Goal: Task Accomplishment & Management: Complete application form

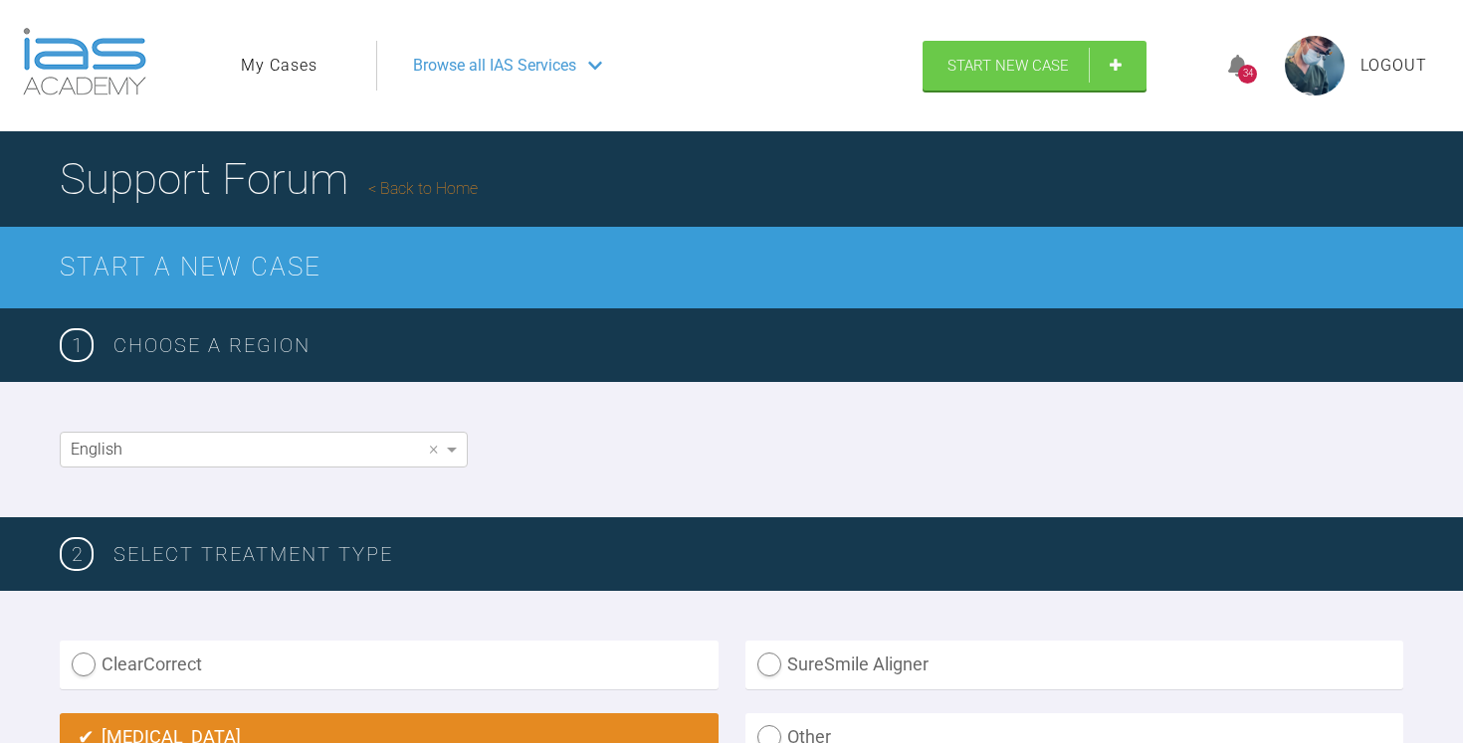
scroll to position [1556, 0]
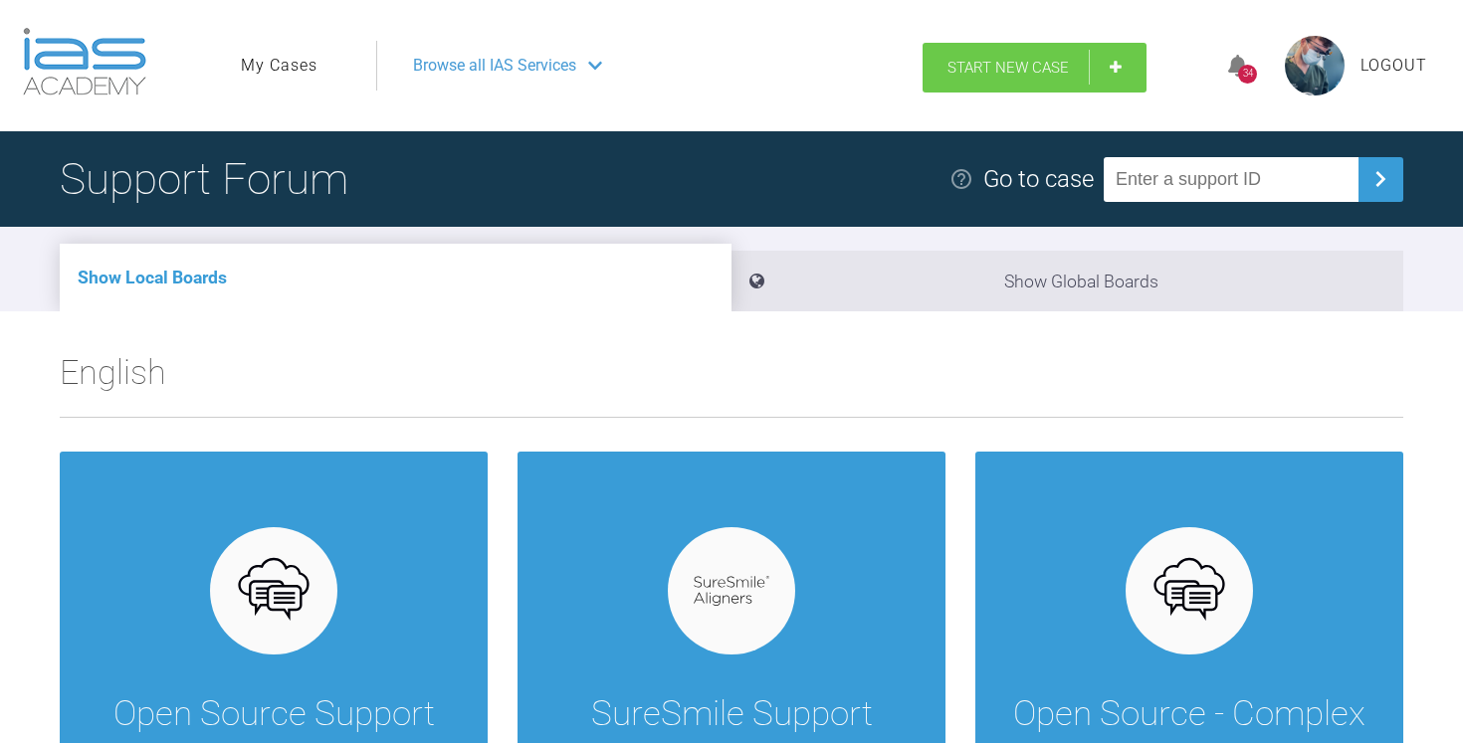
click at [998, 66] on span "Start New Case" at bounding box center [1007, 68] width 121 height 18
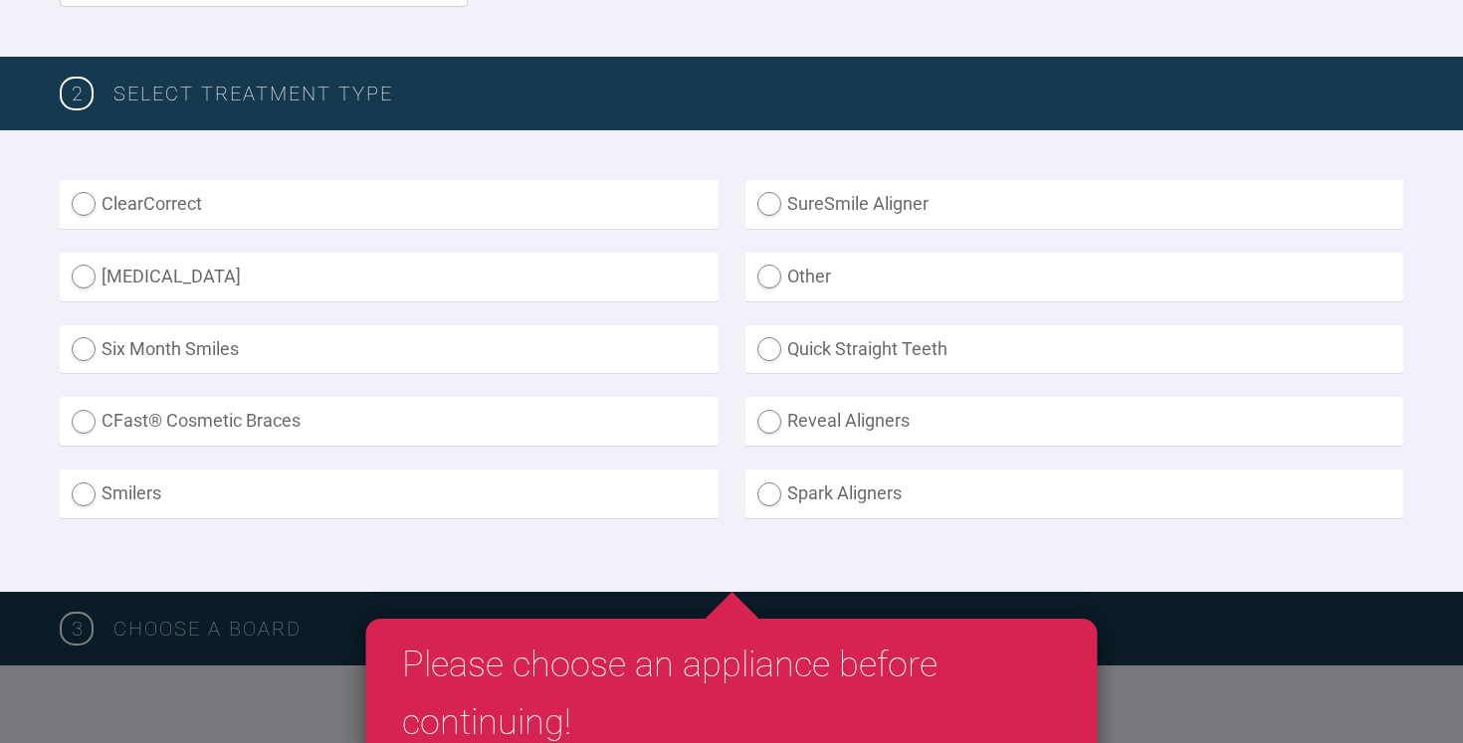
scroll to position [476, 0]
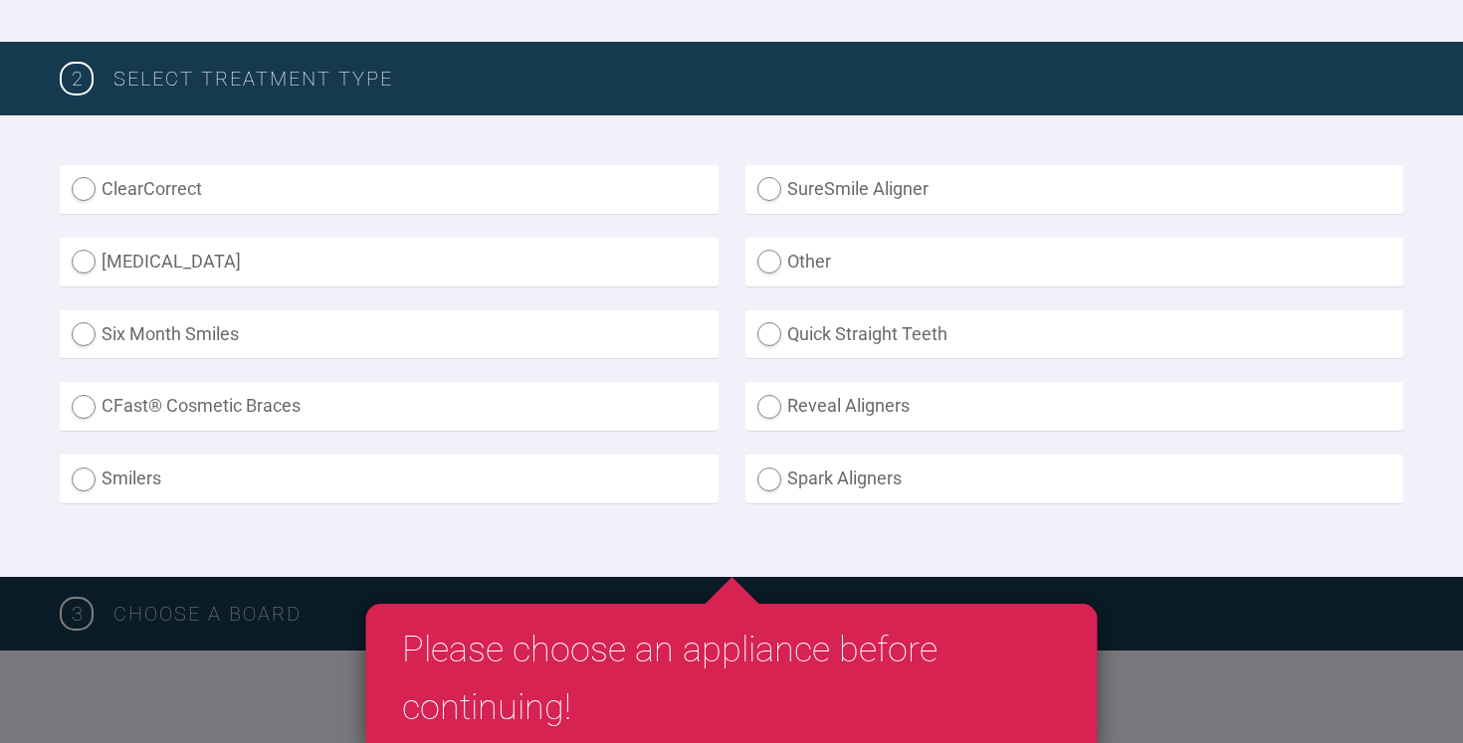
click at [489, 264] on label "[MEDICAL_DATA]" at bounding box center [389, 262] width 659 height 49
radio input "true"
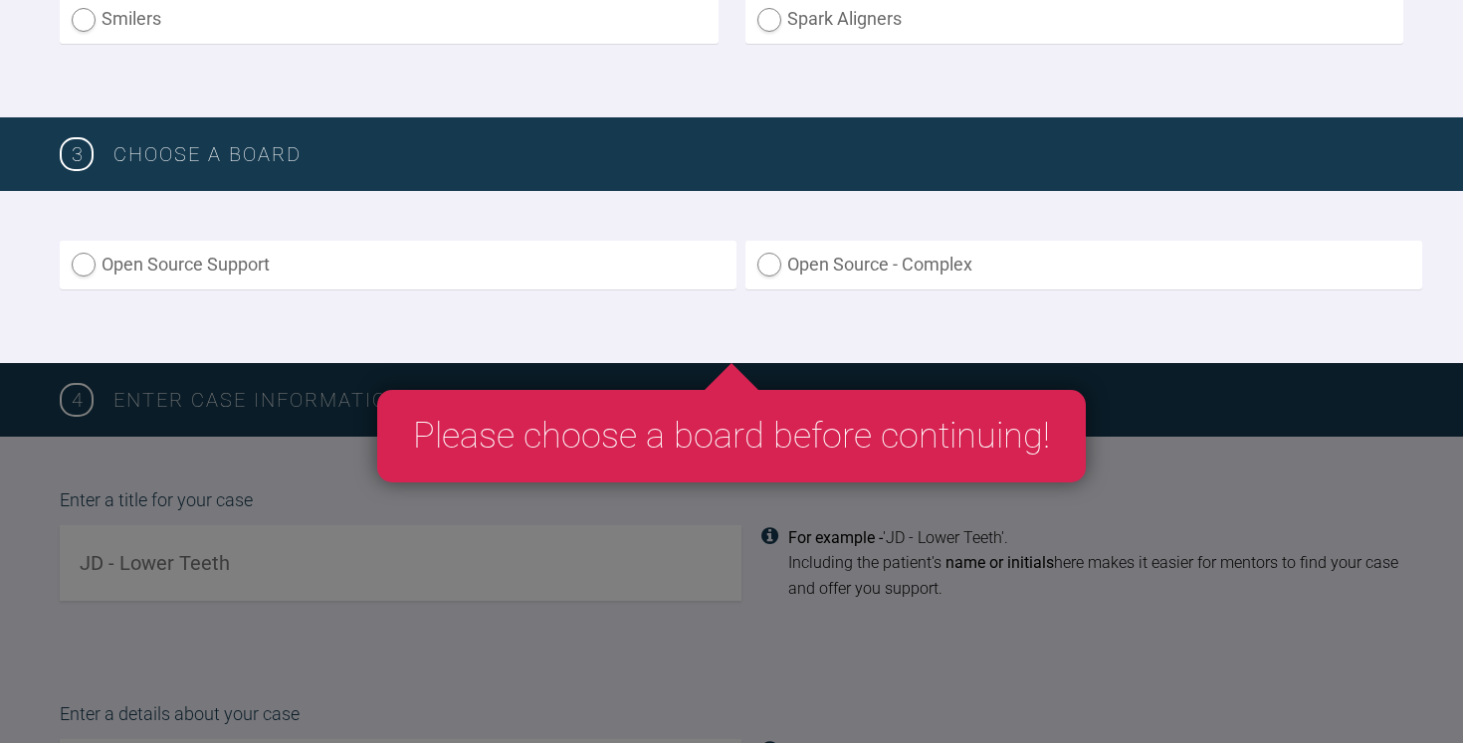
scroll to position [939, 0]
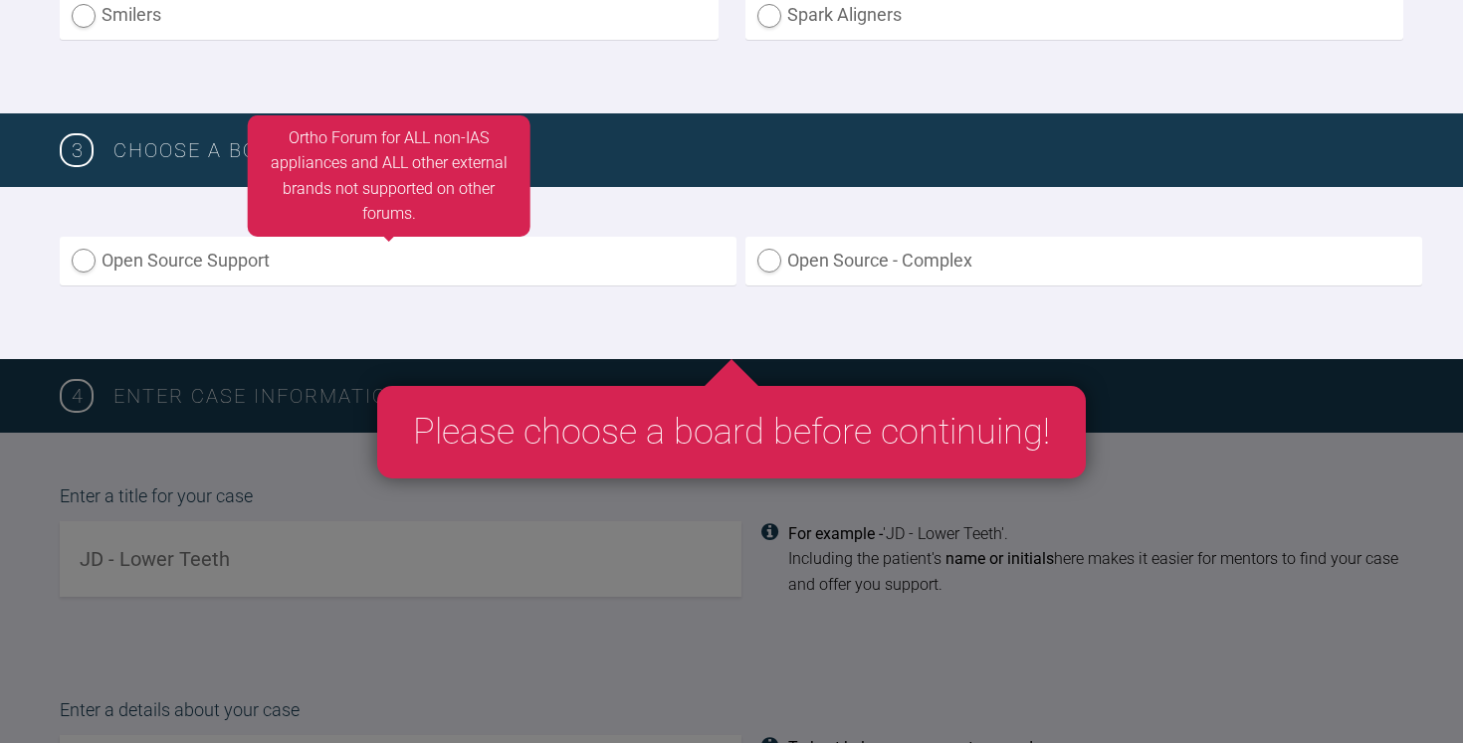
click at [482, 264] on label "Open Source Support" at bounding box center [398, 261] width 677 height 49
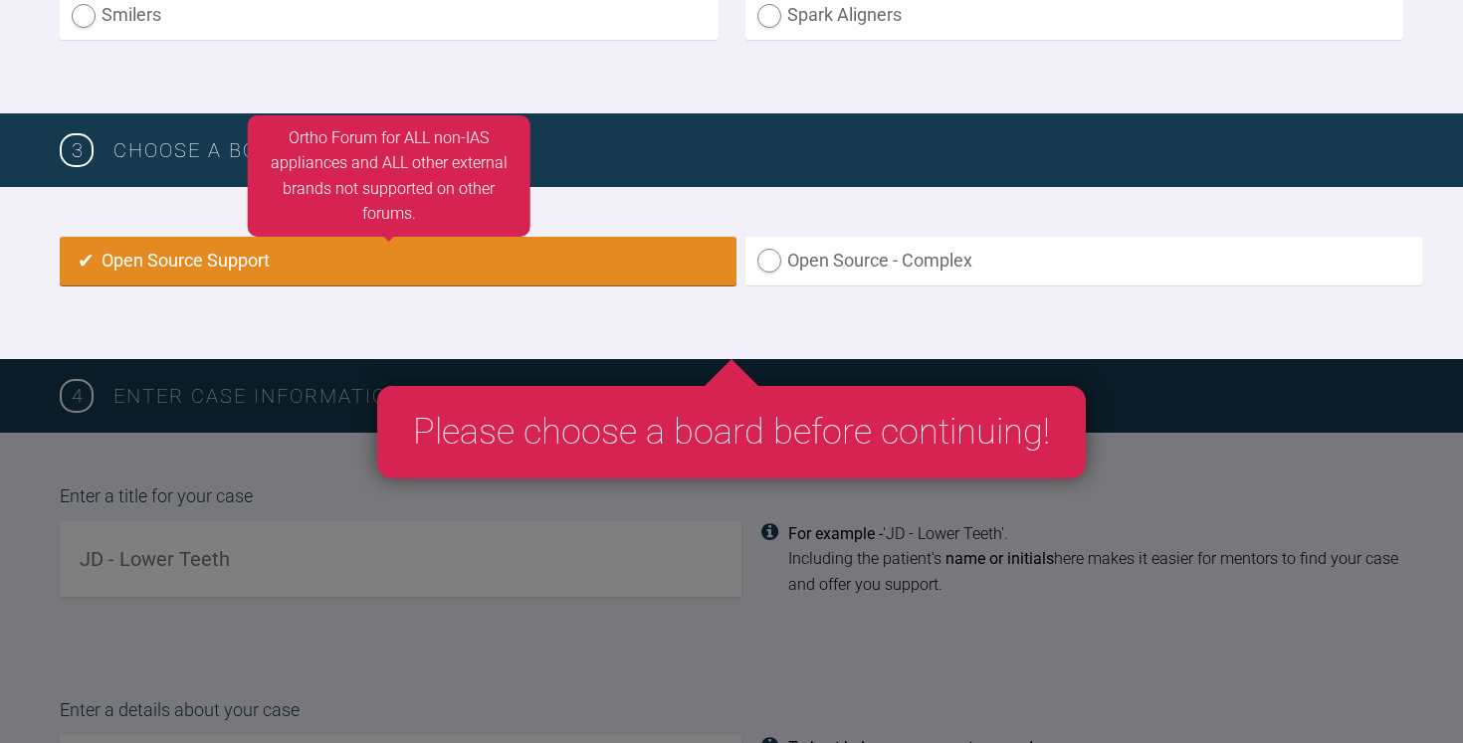
radio input "true"
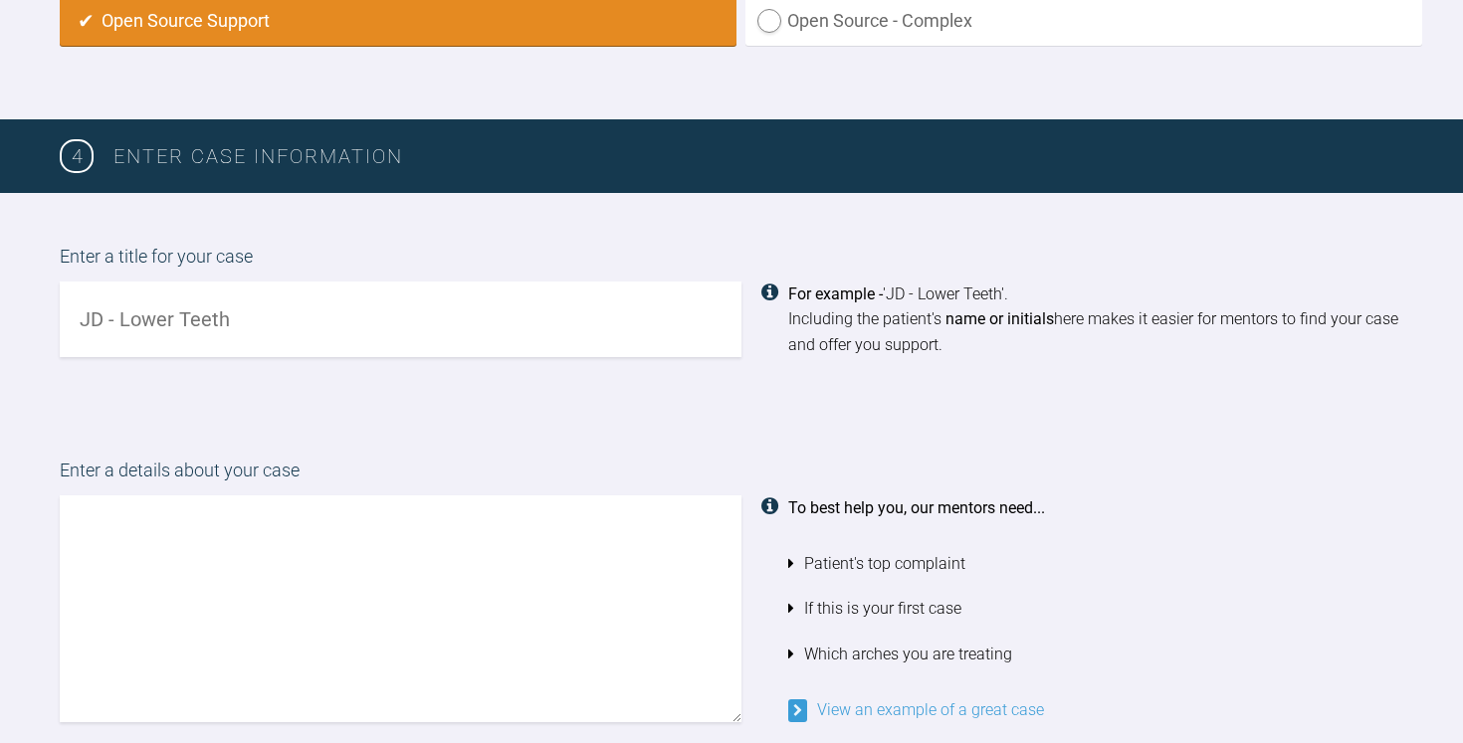
click at [393, 307] on input "text" at bounding box center [401, 320] width 682 height 77
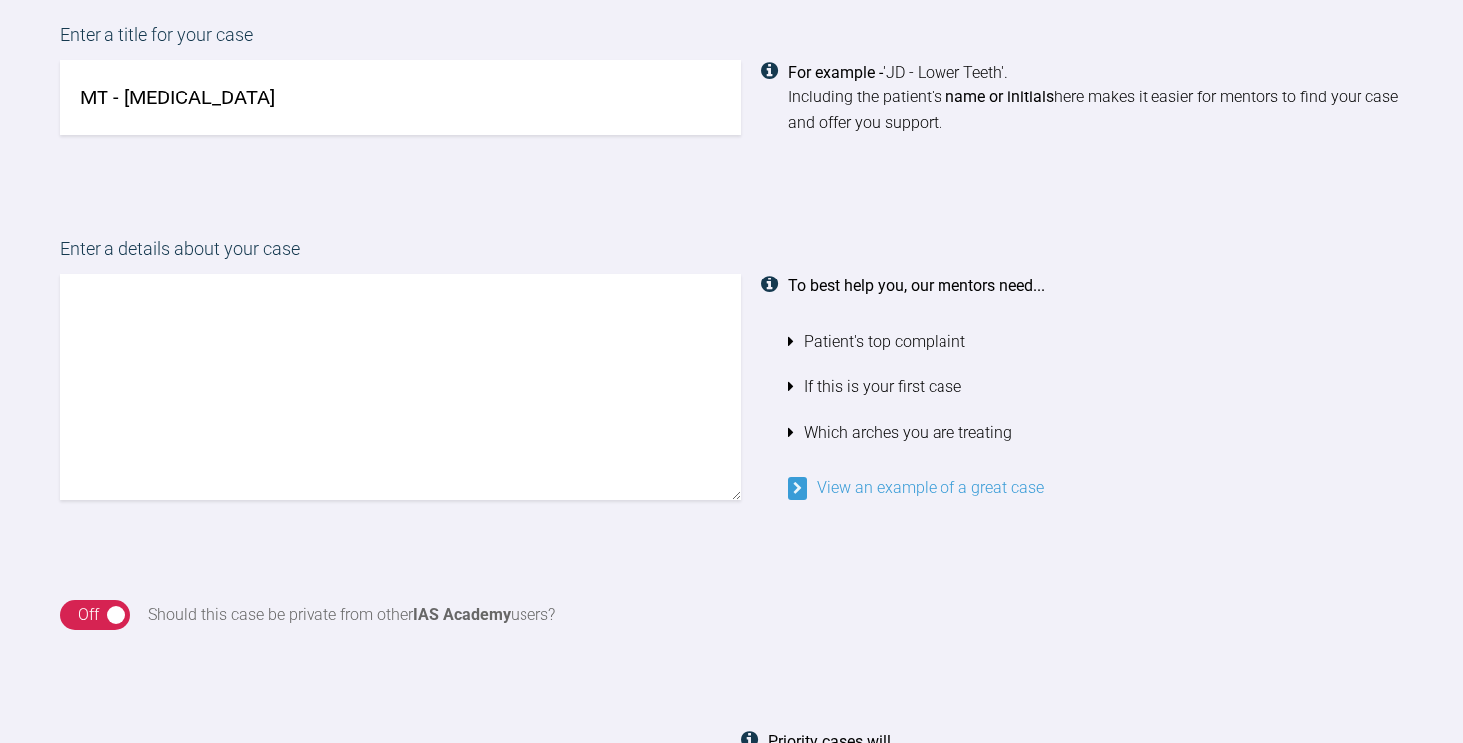
scroll to position [1412, 0]
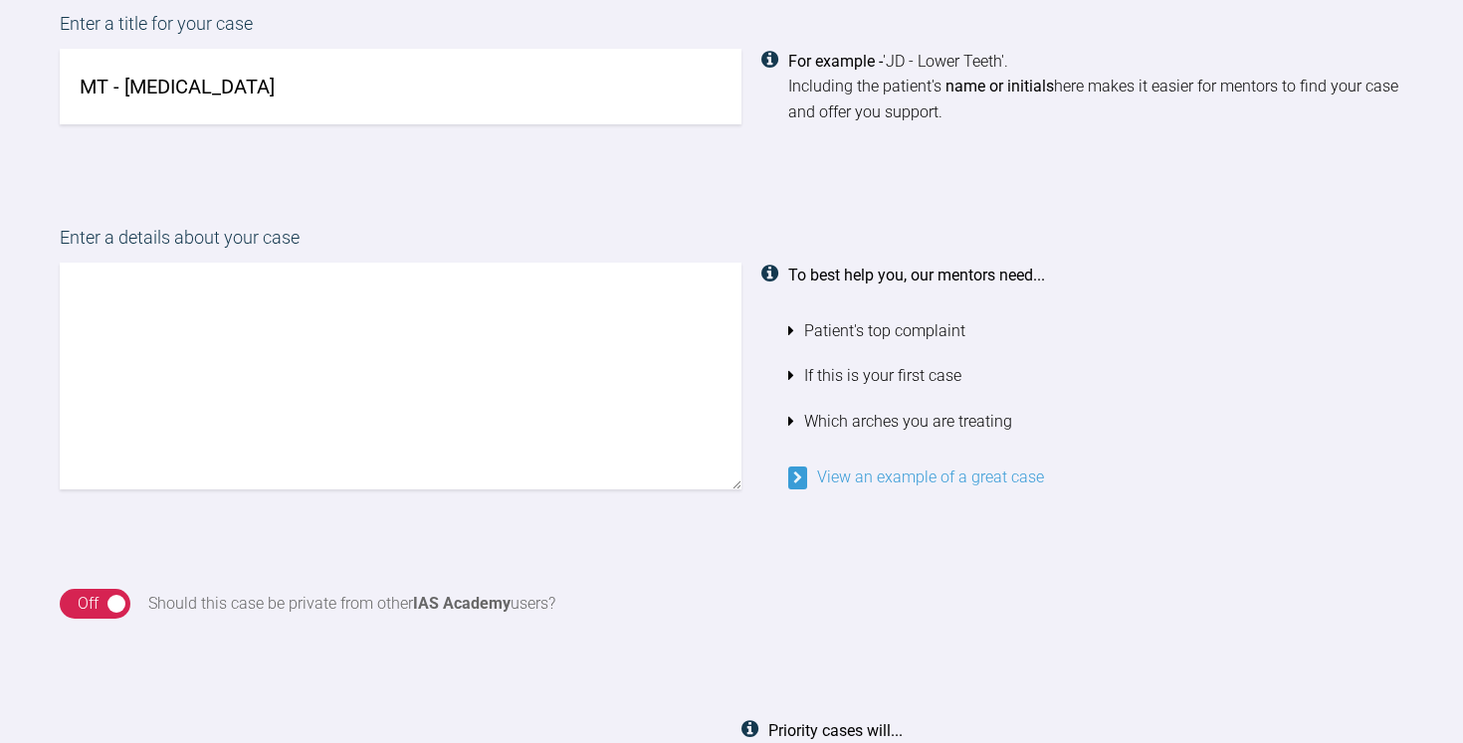
type input "MT - [MEDICAL_DATA]"
click at [405, 355] on textarea at bounding box center [401, 376] width 682 height 227
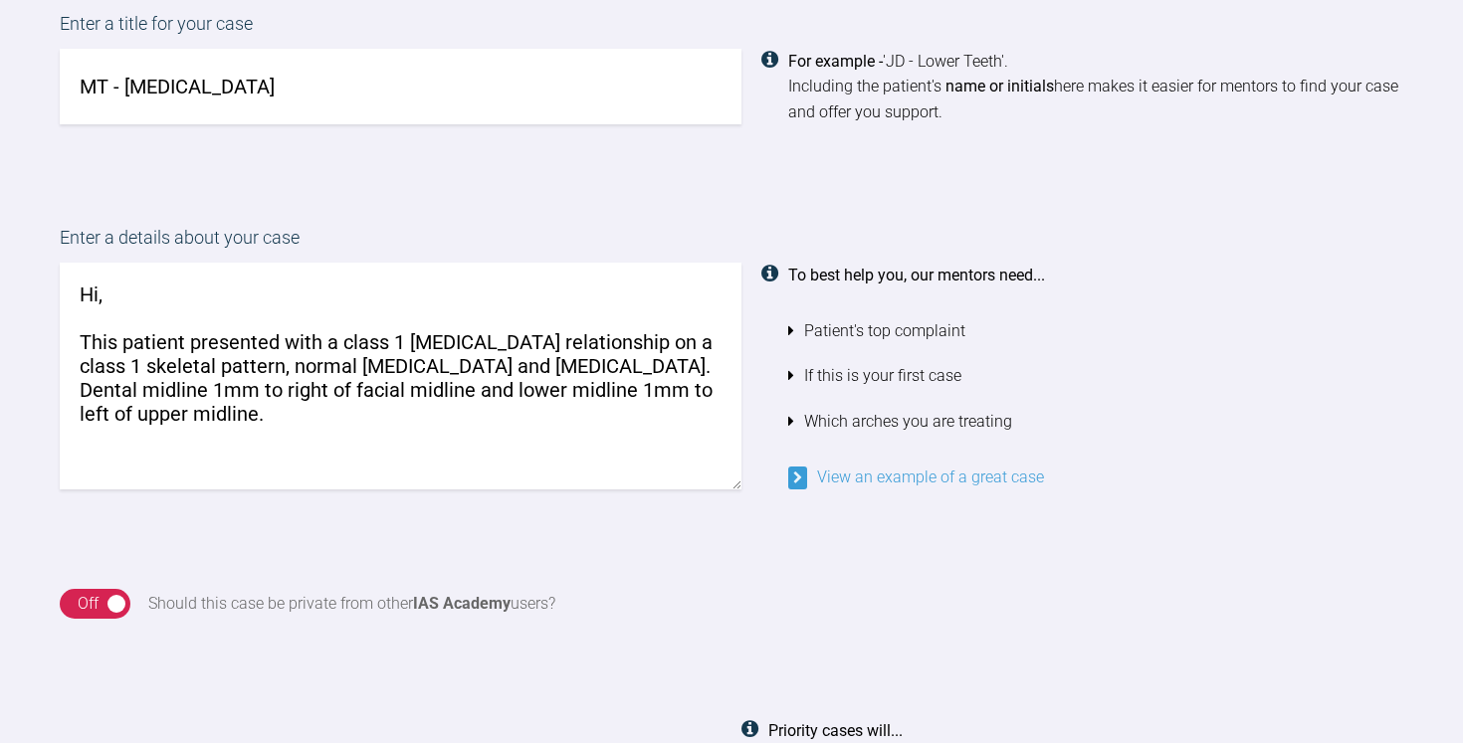
click at [119, 296] on textarea "Hi, This patient presented with a class 1 [MEDICAL_DATA] relationship on a clas…" at bounding box center [401, 376] width 682 height 227
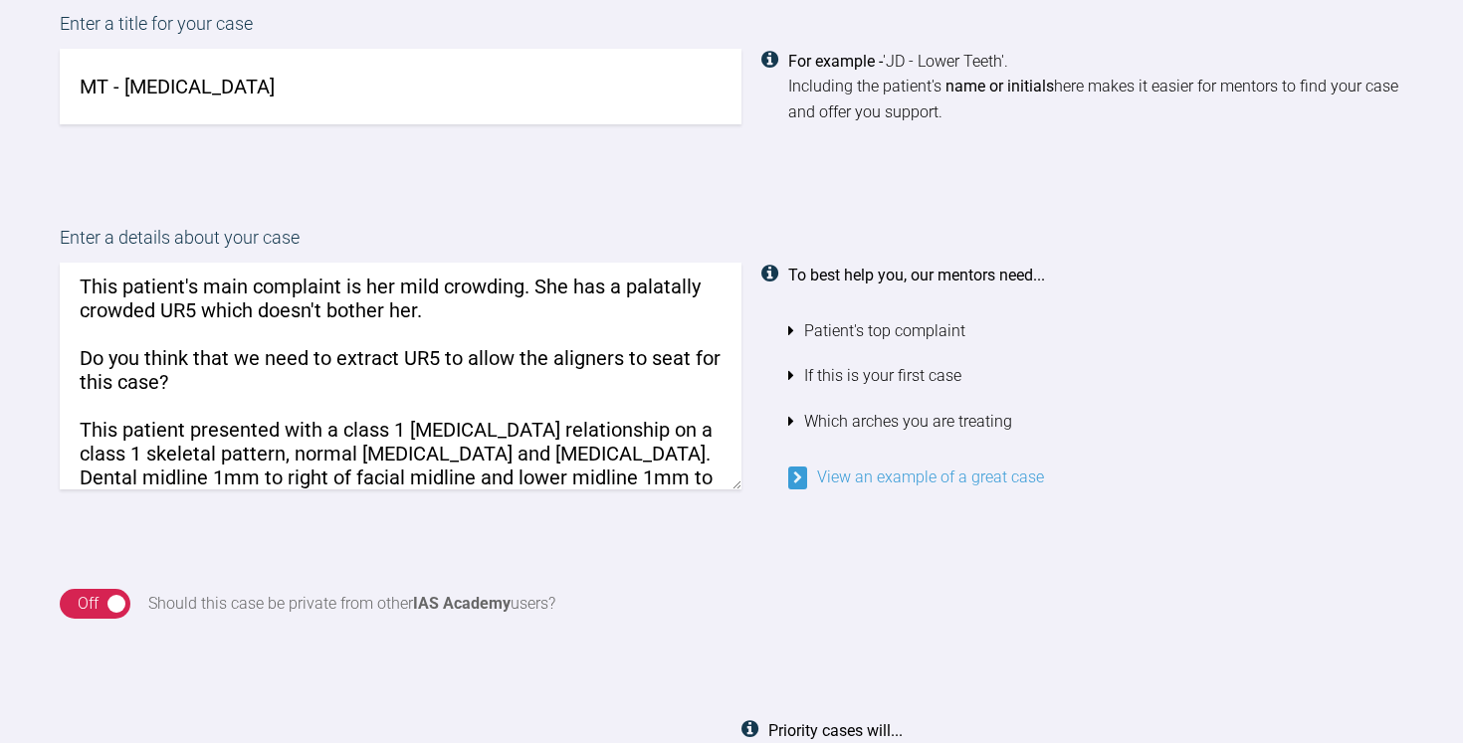
scroll to position [57, 0]
click at [424, 289] on textarea "Hi, This patient's main complaint is her mild crowding. She has a palatally cro…" at bounding box center [401, 376] width 682 height 227
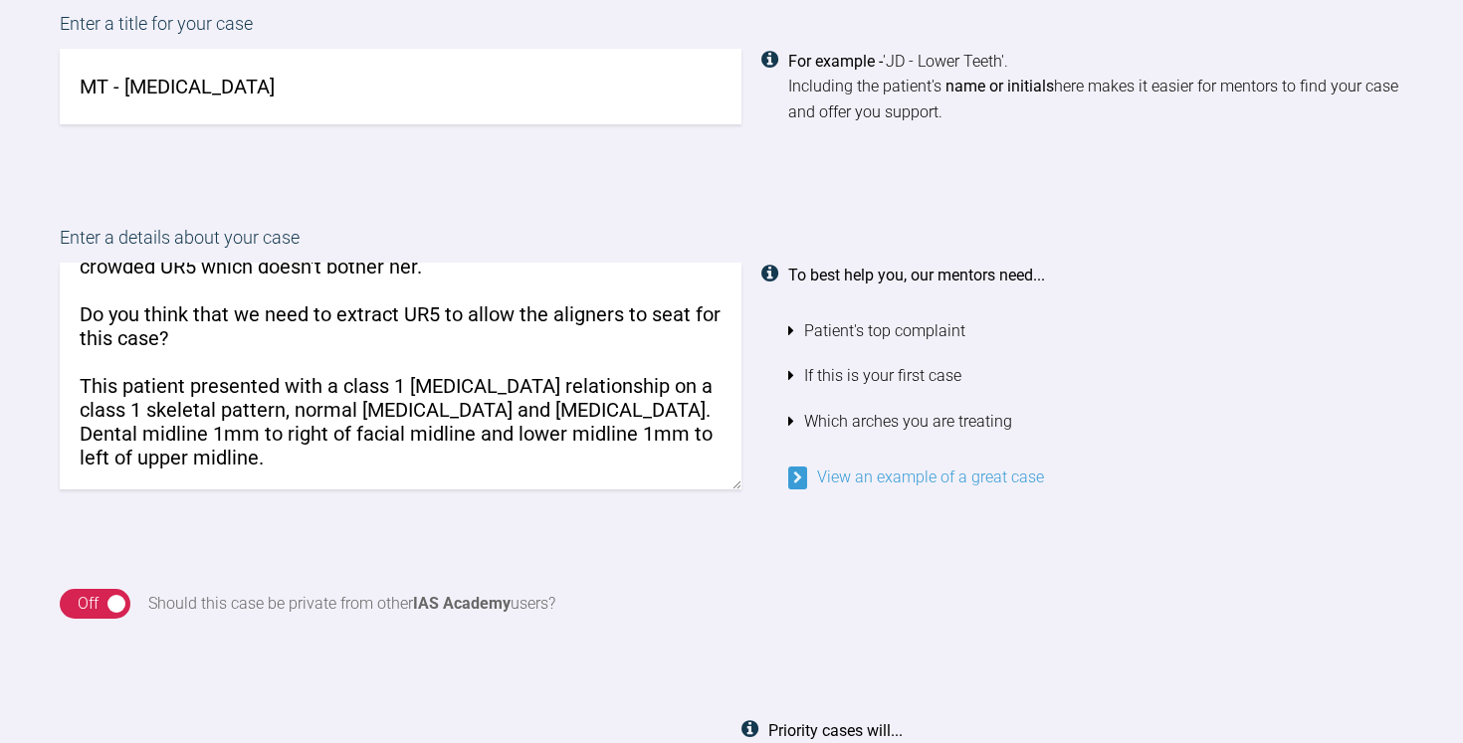
drag, startPoint x: 144, startPoint y: 442, endPoint x: 62, endPoint y: 369, distance: 110.0
click at [62, 369] on textarea "Hi, This patient's main complaint is her crowding. She has a palatally crowded …" at bounding box center [401, 376] width 682 height 227
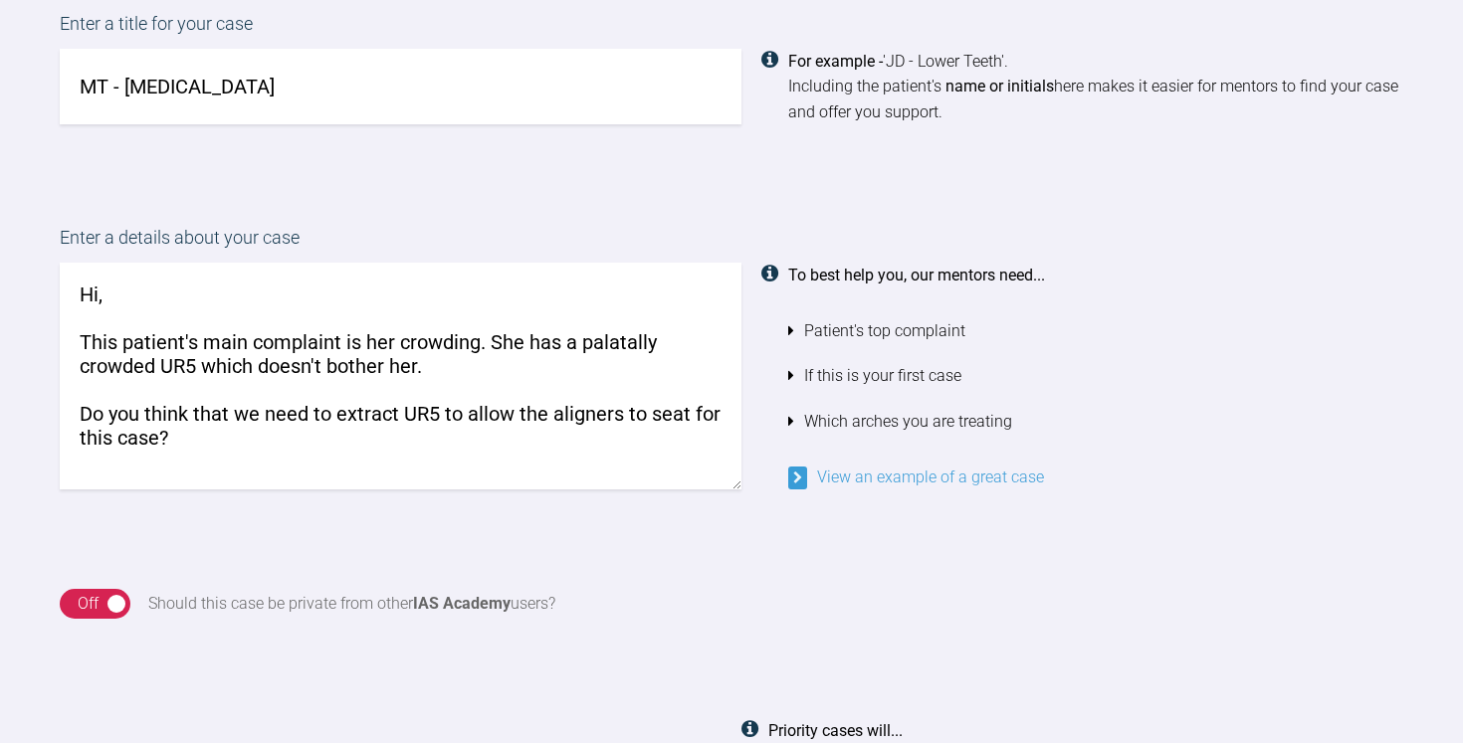
scroll to position [0, 0]
type textarea "Hi, This patient's main complaint is her crowding. She has a palatally crowded …"
click at [231, 92] on input "MT - [MEDICAL_DATA]" at bounding box center [401, 87] width 682 height 77
type input "MT - [MEDICAL_DATA] - first case"
click at [442, 369] on textarea "Hi, This patient's main complaint is her crowding. She has a palatally crowded …" at bounding box center [401, 376] width 682 height 227
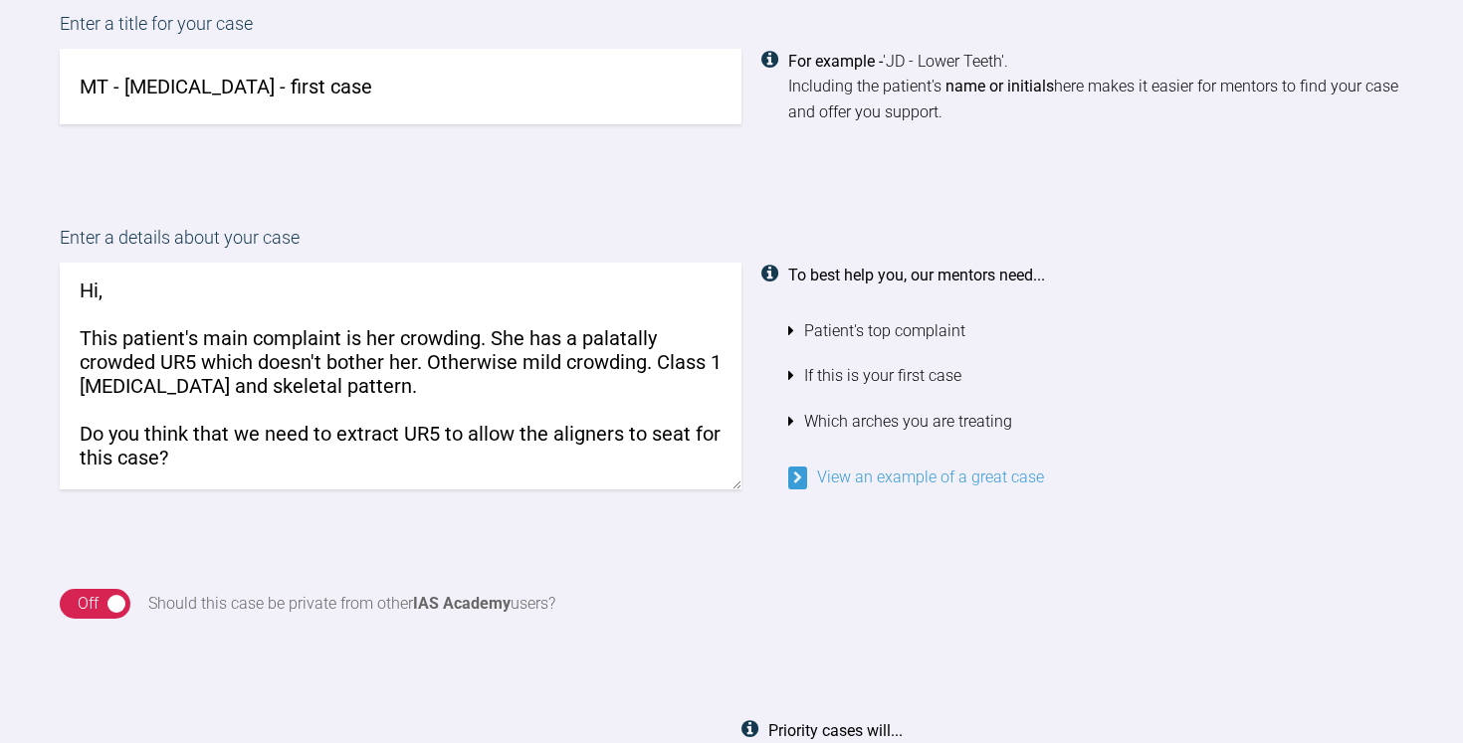
scroll to position [70, 0]
click at [257, 367] on textarea "Hi, This patient's main complaint is her crowding. She has a palatally crowded …" at bounding box center [401, 376] width 682 height 227
click at [116, 389] on textarea "Hi, This patient's main complaint is her crowding. She has a palatally crowded …" at bounding box center [401, 376] width 682 height 227
click at [331, 435] on textarea "Hi, This patient's main complaint is her crowding. She has a palatally crowded …" at bounding box center [401, 376] width 682 height 227
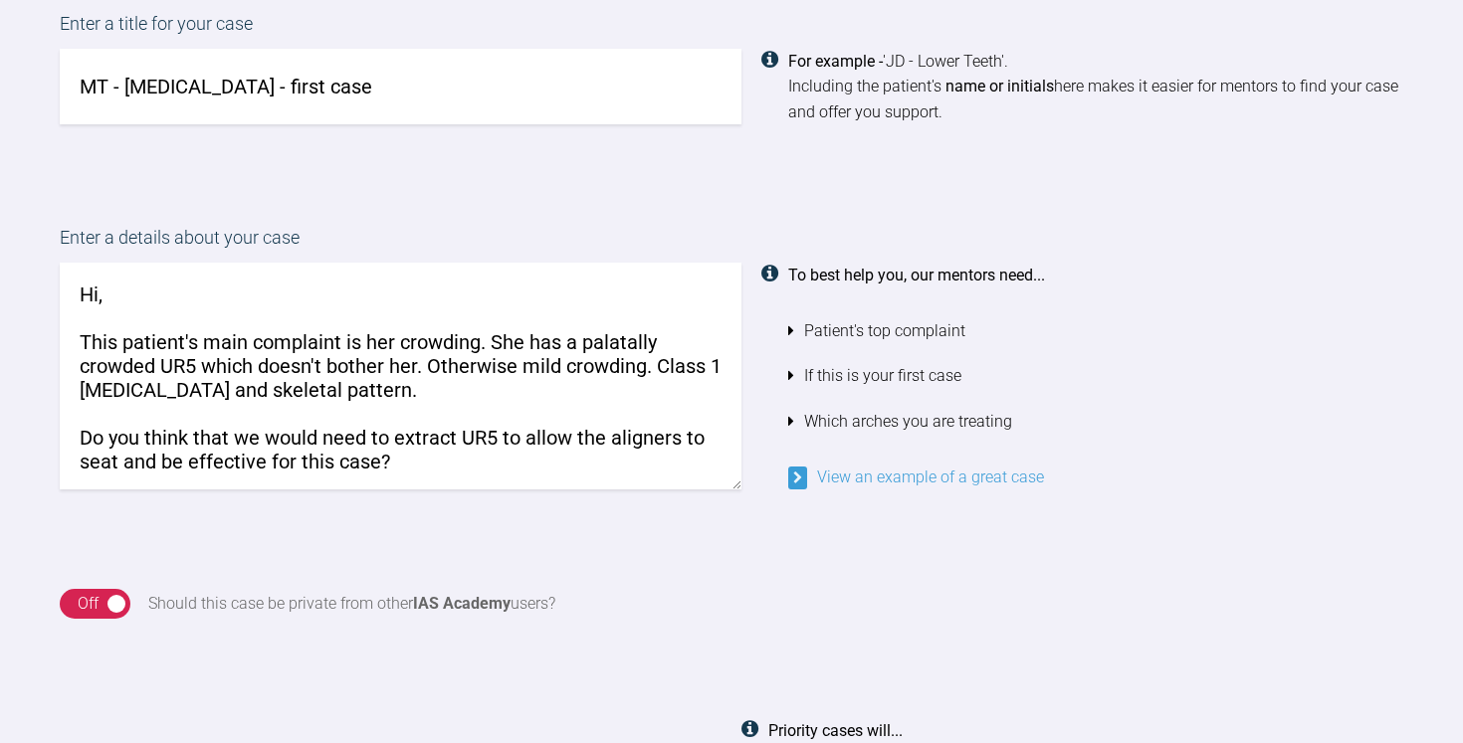
click at [407, 389] on textarea "Hi, This patient's main complaint is her crowding. She has a palatally crowded …" at bounding box center [401, 376] width 682 height 227
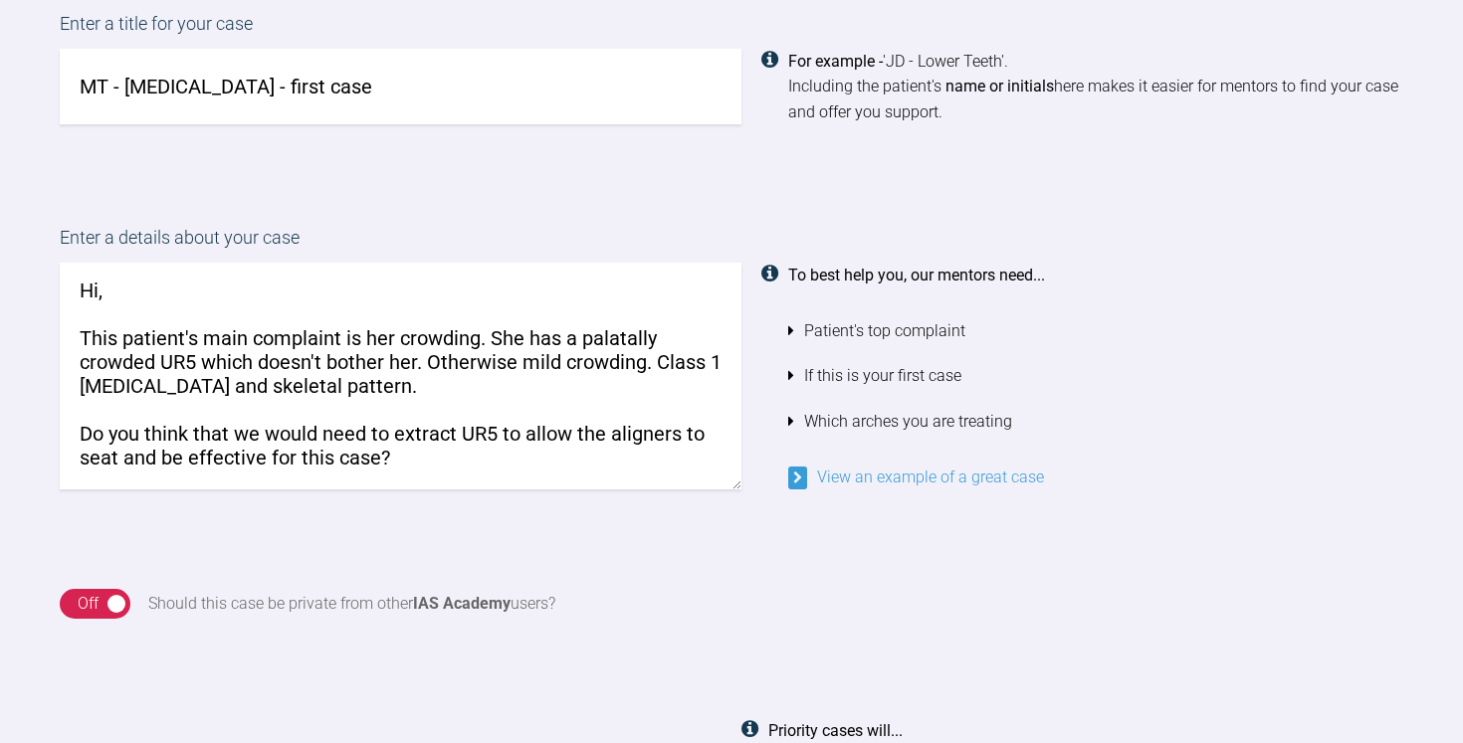
click at [117, 393] on textarea "Hi, This patient's main complaint is her crowding. She has a palatally crowded …" at bounding box center [401, 376] width 682 height 227
click at [440, 394] on textarea "Hi, This patient's main complaint is her crowding. She has a palatally crowded …" at bounding box center [401, 376] width 682 height 227
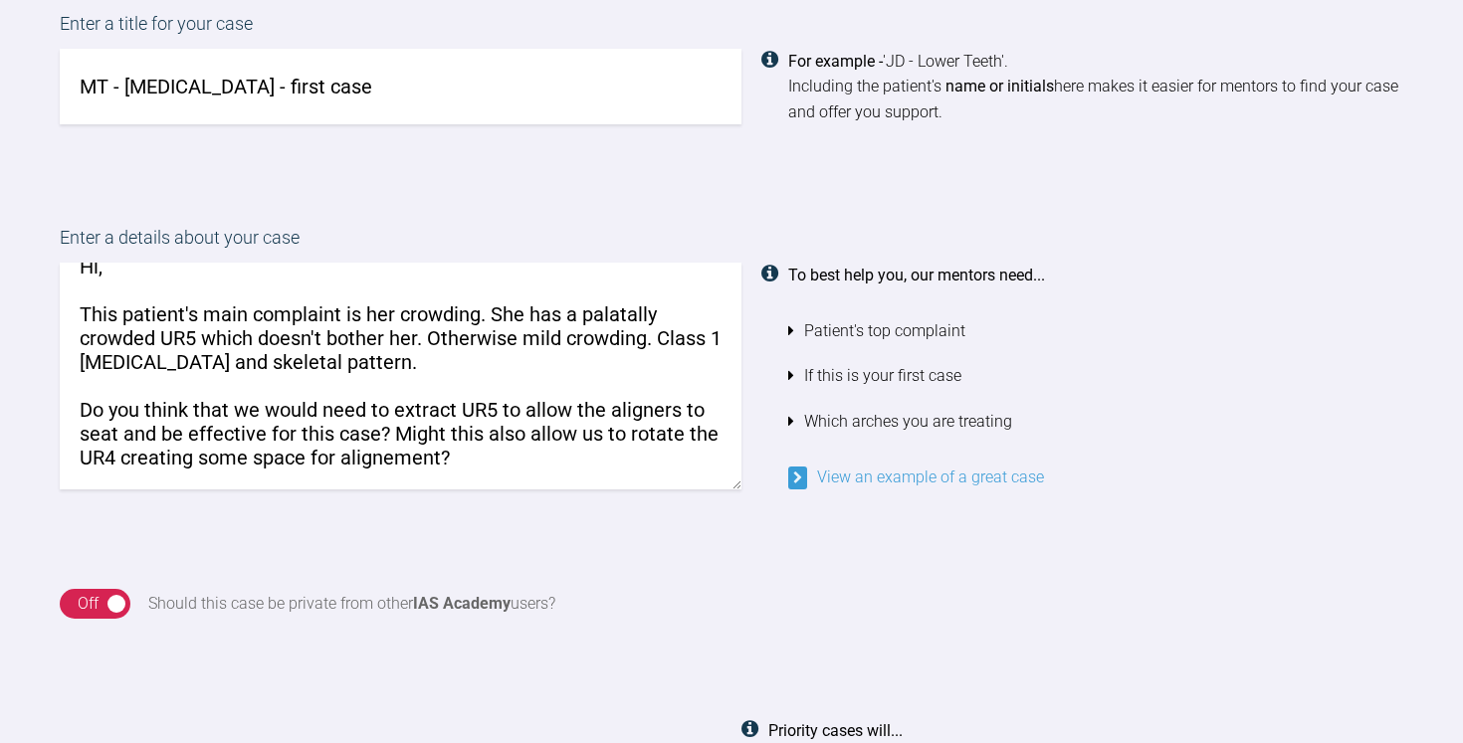
click at [395, 414] on textarea "Hi, This patient's main complaint is her crowding. She has a palatally crowded …" at bounding box center [401, 376] width 682 height 227
click at [214, 464] on textarea "Hi, This patient's main complaint is her crowding. She has a palatally crowded …" at bounding box center [401, 376] width 682 height 227
click at [870, 483] on link "View an example of a great case" at bounding box center [916, 477] width 256 height 19
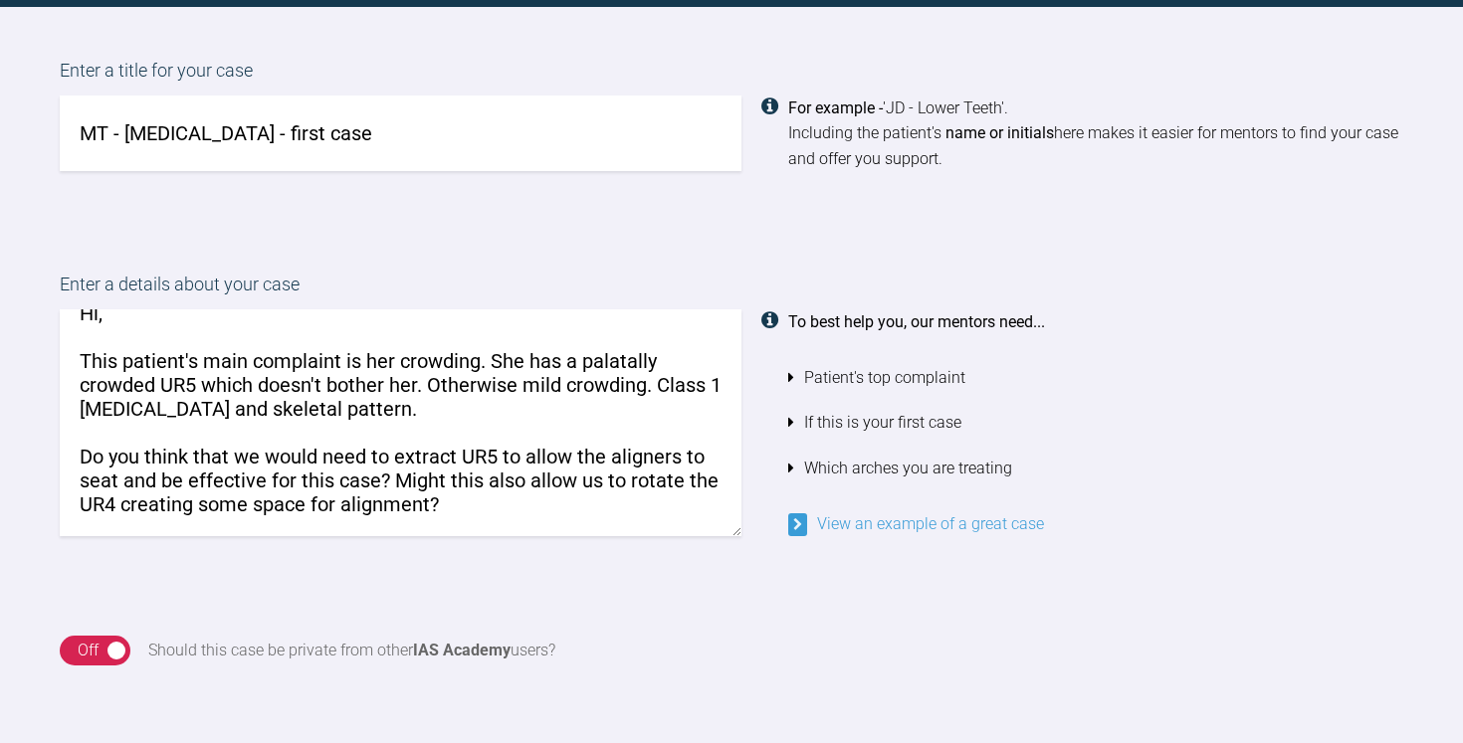
scroll to position [1371, 0]
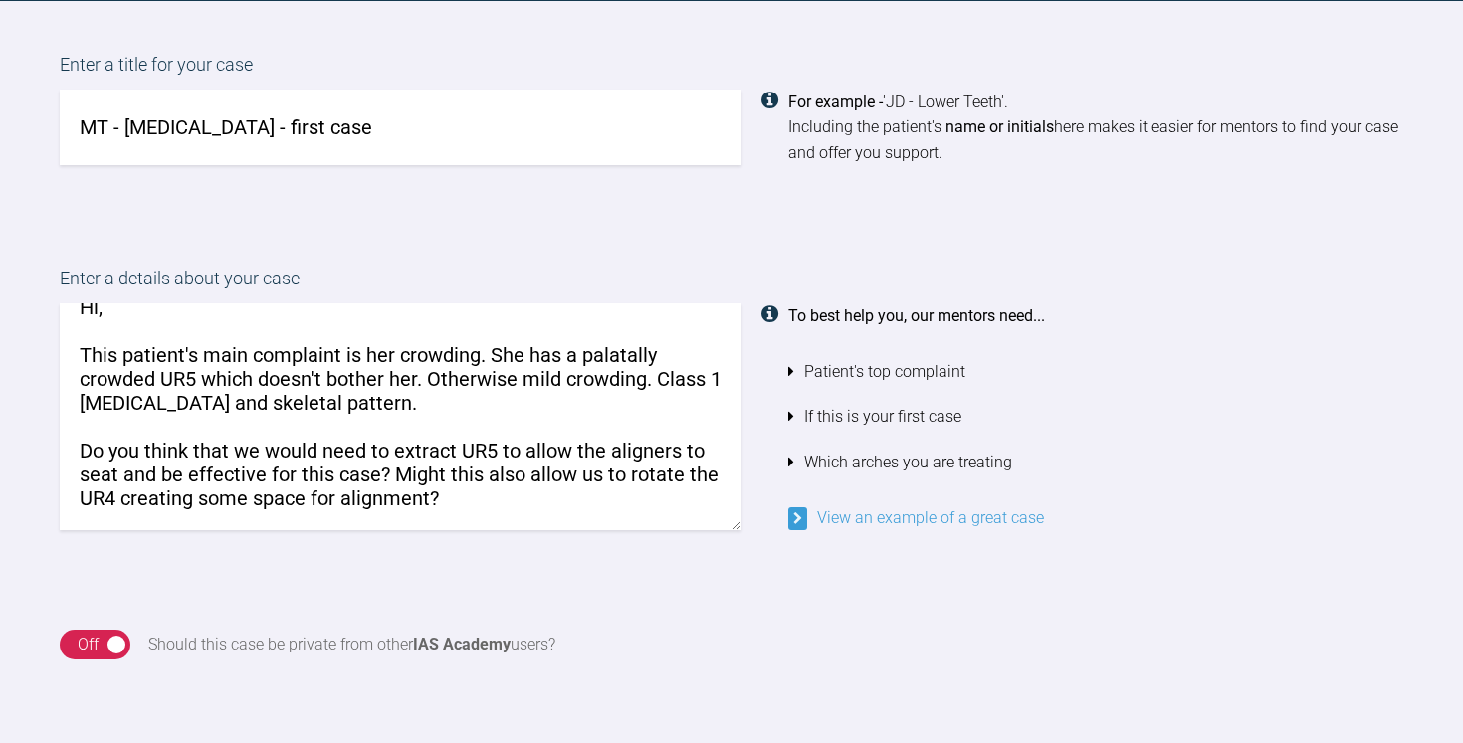
click at [847, 517] on link "View an example of a great case" at bounding box center [916, 518] width 256 height 19
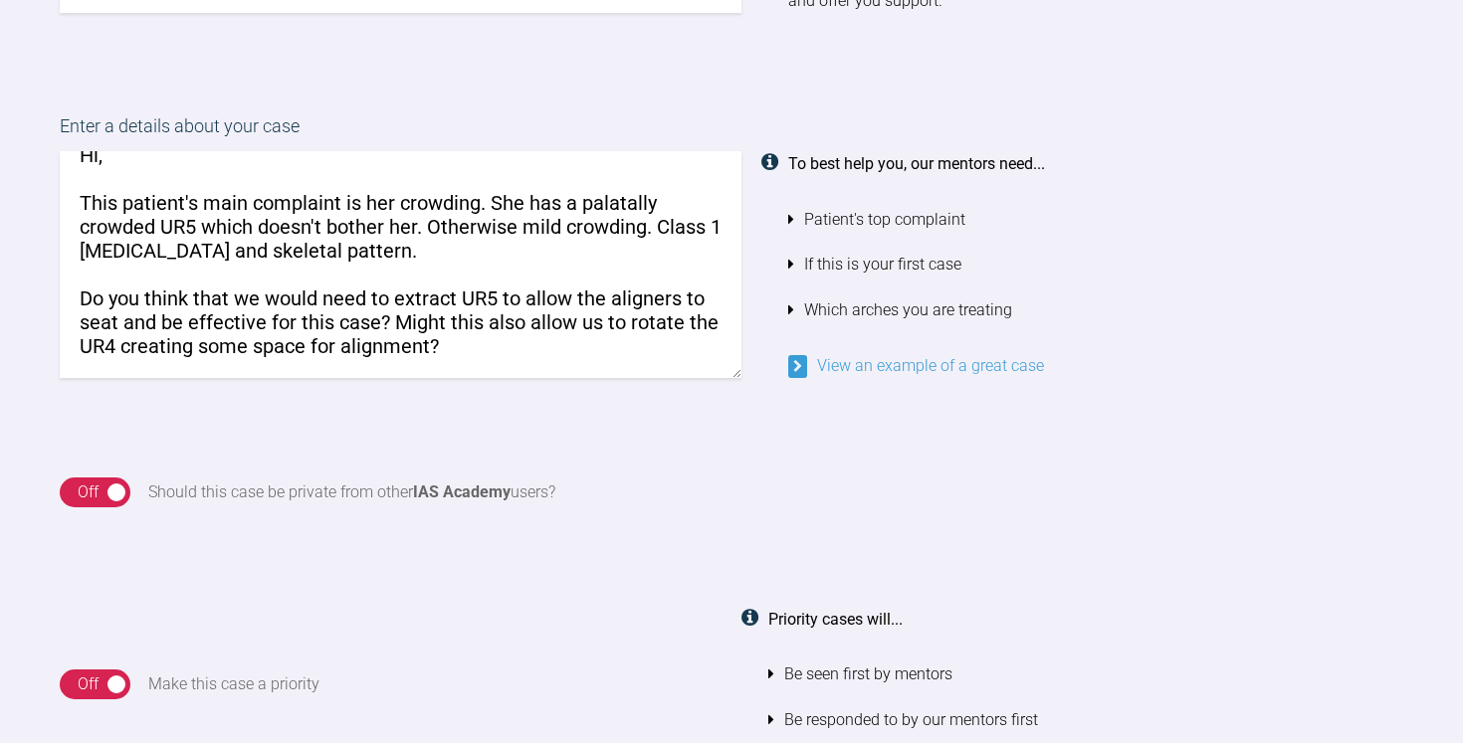
scroll to position [1525, 0]
click at [340, 339] on textarea "Hi, This patient's main complaint is her crowding. She has a palatally crowded …" at bounding box center [401, 263] width 682 height 227
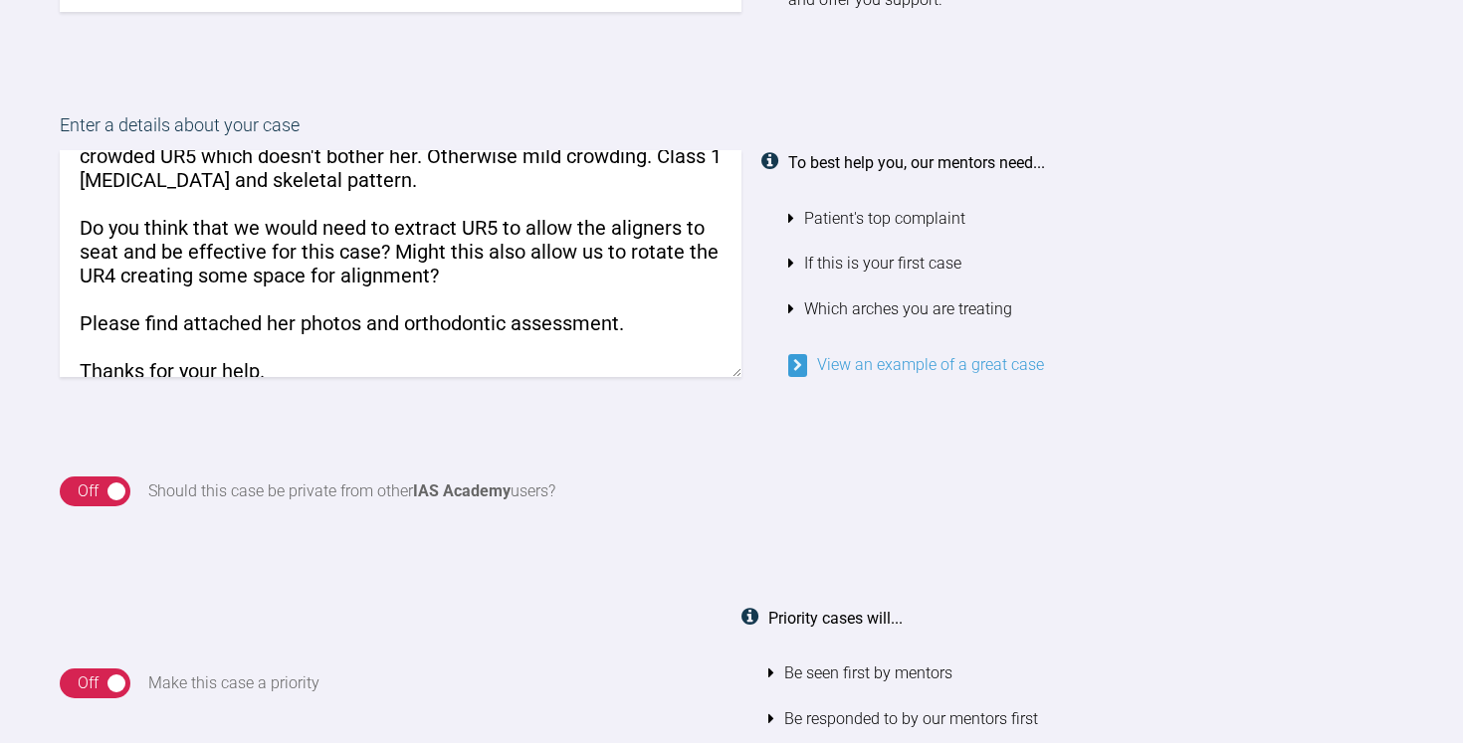
scroll to position [120, 0]
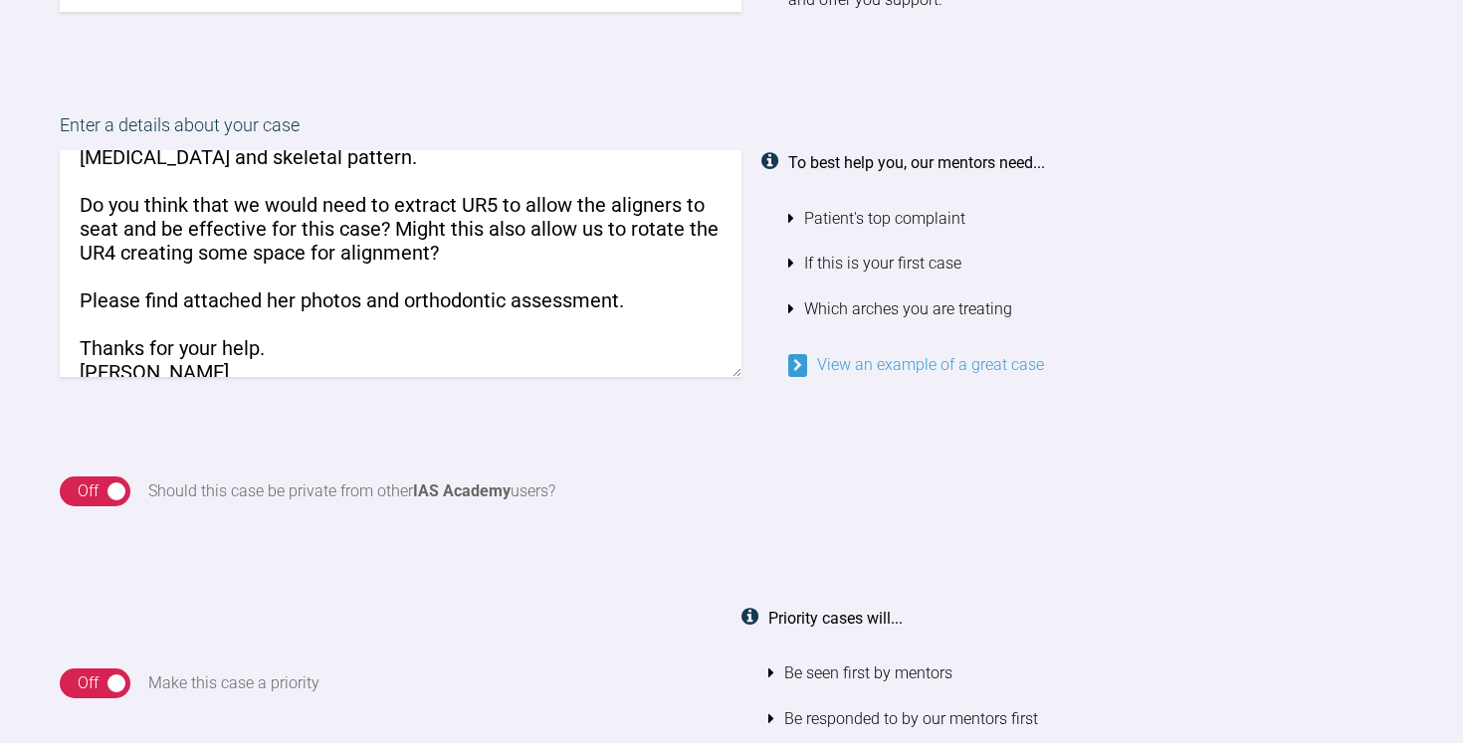
click at [655, 295] on textarea "Hi, This patient's main complaint is her crowding. She has a palatally crowded …" at bounding box center [401, 263] width 682 height 227
drag, startPoint x: 361, startPoint y: 298, endPoint x: 629, endPoint y: 301, distance: 267.7
click at [629, 301] on textarea "Hi, This patient's main complaint is her crowding. She has a palatally crowded …" at bounding box center [401, 263] width 682 height 227
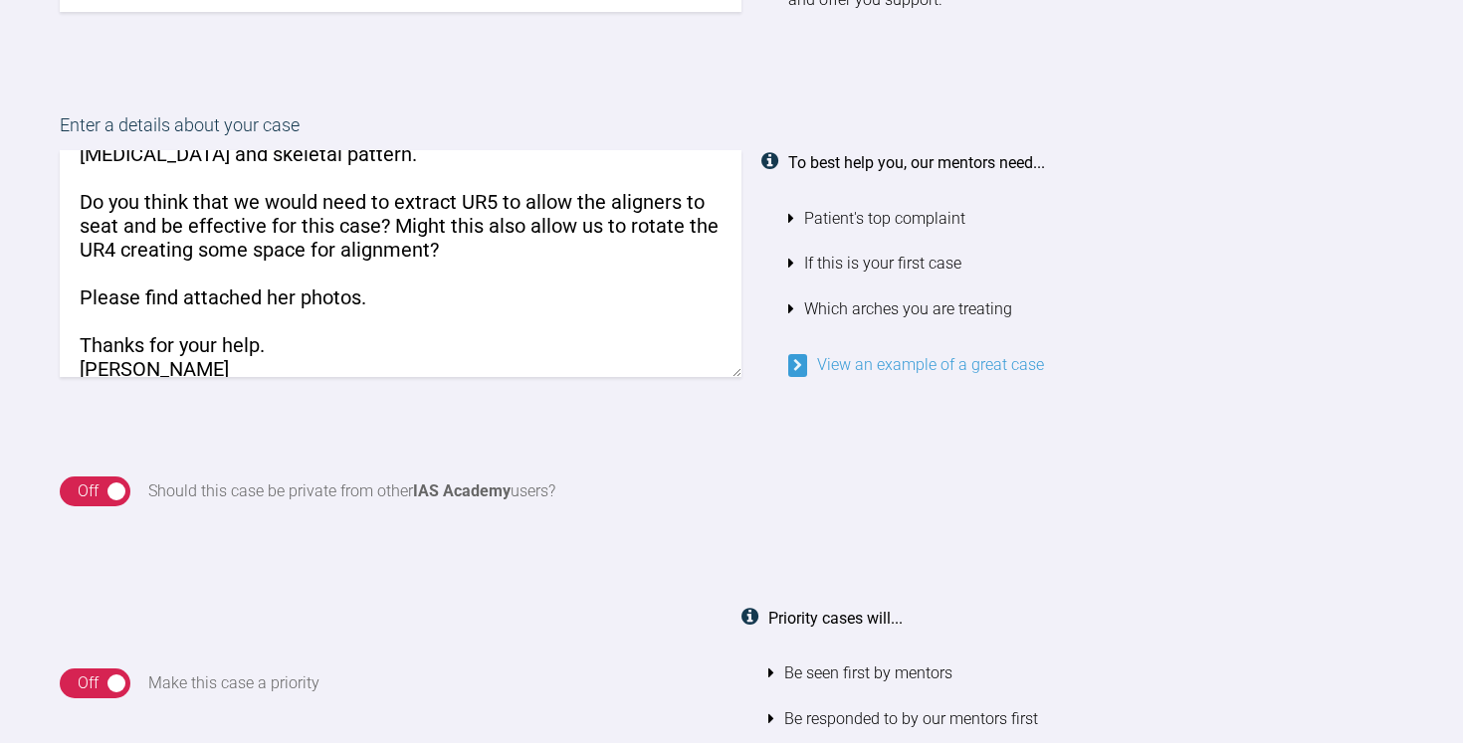
scroll to position [125, 0]
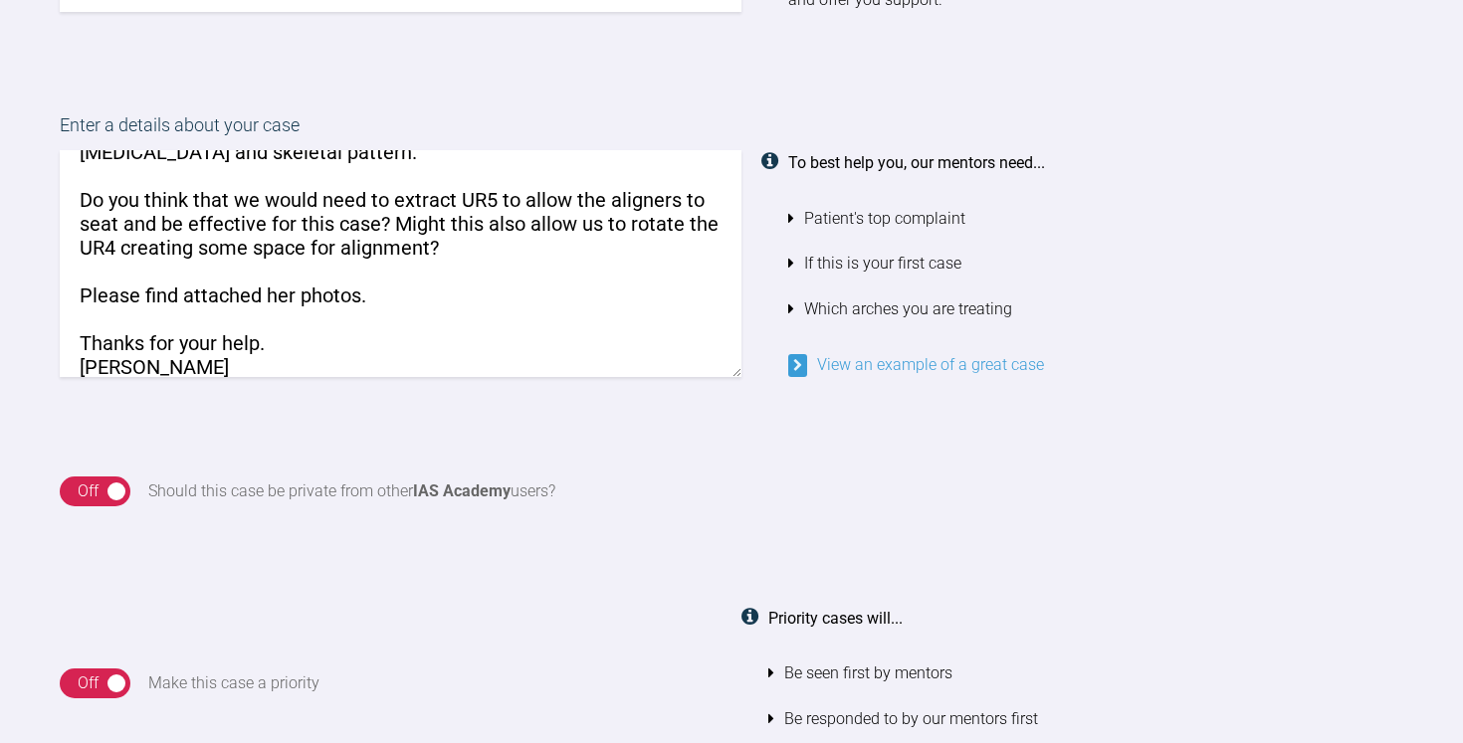
click at [284, 290] on textarea "Hi, This patient's main complaint is her crowding. She has a palatally crowded …" at bounding box center [401, 263] width 682 height 227
click at [179, 285] on textarea "Hi, This patient's main complaint is her crowding. She has a palatally crowded …" at bounding box center [401, 263] width 682 height 227
click at [405, 288] on textarea "Hi, This patient's main complaint is her crowding. She has a palatally crowded …" at bounding box center [401, 263] width 682 height 227
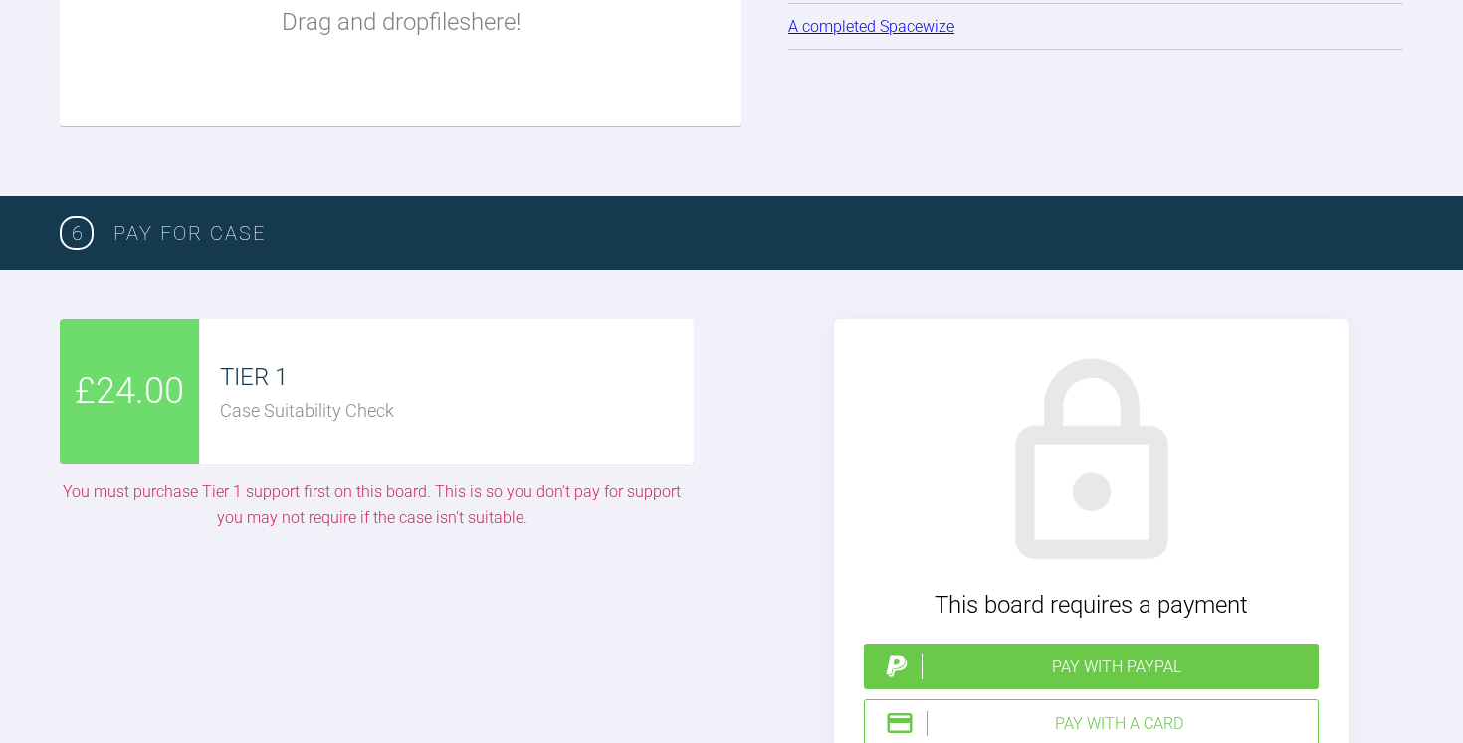
scroll to position [2312, 0]
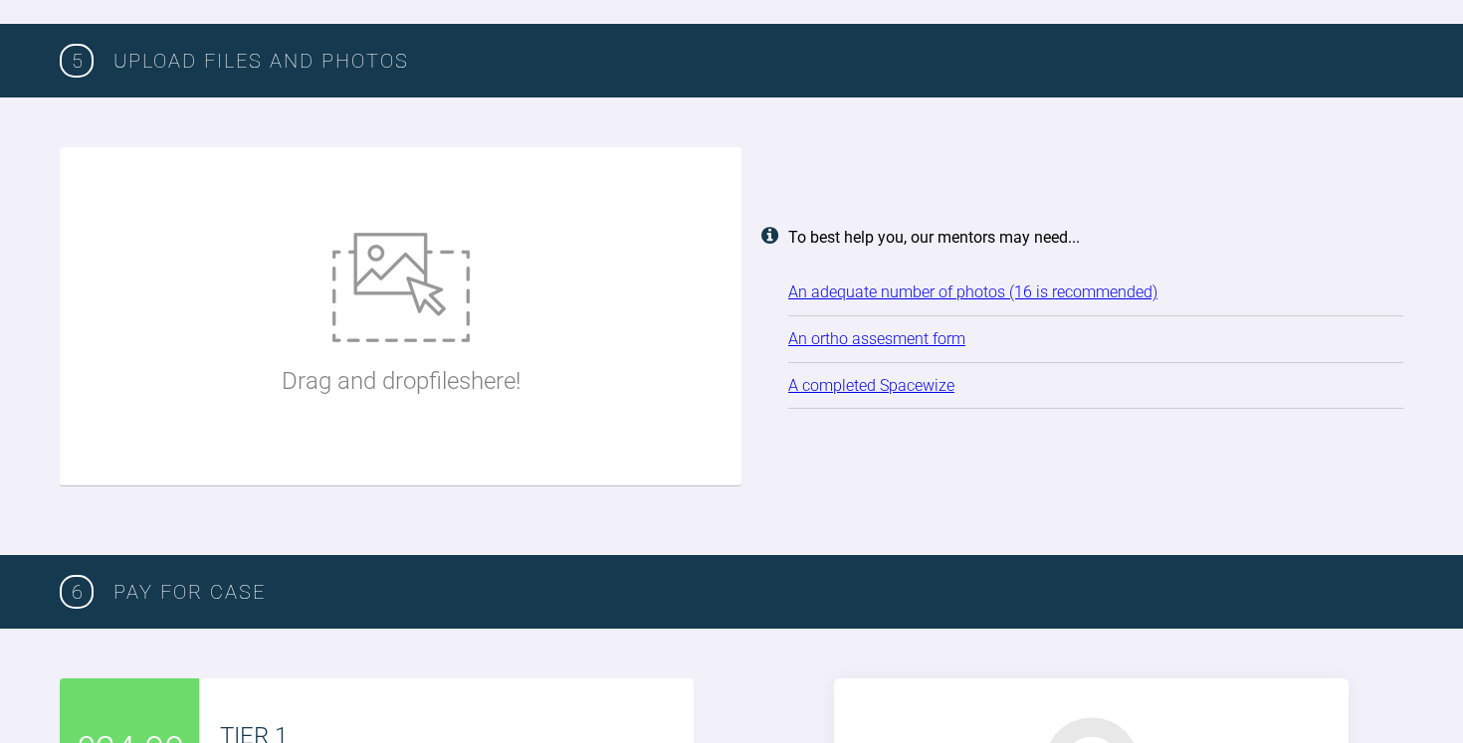
type textarea "Hi, This patient's main complaint is her crowding. She has a palatally crowded …"
